Goal: Book appointment/travel/reservation

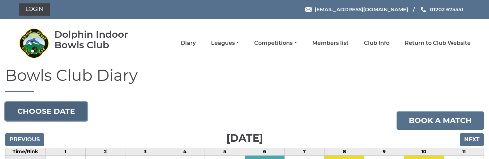
click at [69, 108] on button "Choose date" at bounding box center [46, 111] width 82 height 18
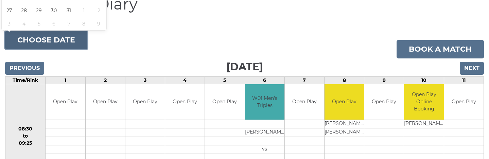
scroll to position [34, 0]
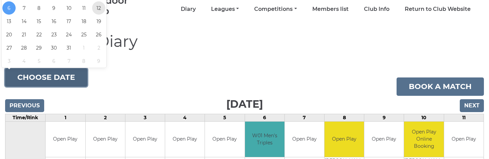
type input "[DATE]"
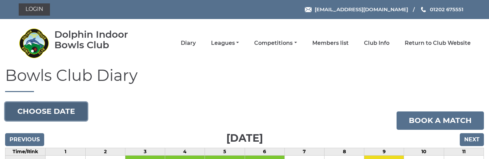
click at [71, 111] on button "Choose date" at bounding box center [46, 111] width 82 height 18
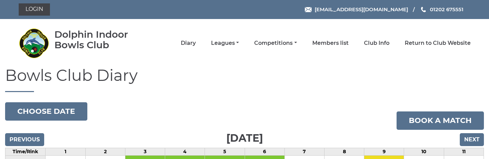
drag, startPoint x: 233, startPoint y: 68, endPoint x: 243, endPoint y: 67, distance: 10.3
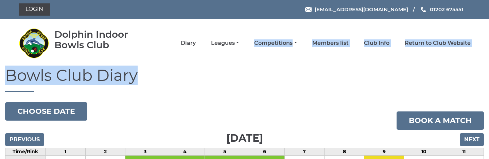
click at [296, 72] on h1 "Bowls Club Diary" at bounding box center [244, 79] width 479 height 25
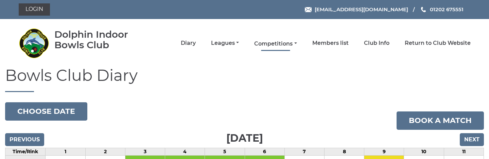
click at [283, 47] on link "Competitions" at bounding box center [275, 43] width 42 height 7
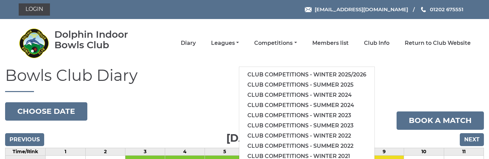
click at [221, 63] on div "Dolphin Indoor Bowls Club Diary Leagues Club leagues - Winter 2025/2026 Club le…" at bounding box center [245, 43] width 462 height 42
